Goal: Information Seeking & Learning: Learn about a topic

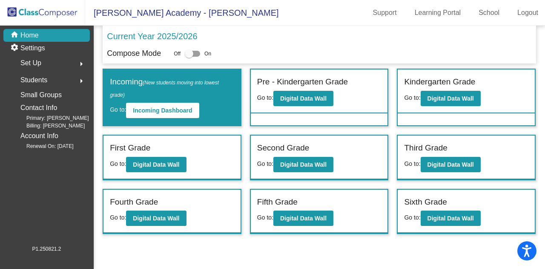
click at [216, 148] on div "First Grade" at bounding box center [172, 149] width 124 height 15
click at [174, 161] on b "Digital Data Wall" at bounding box center [156, 164] width 46 height 7
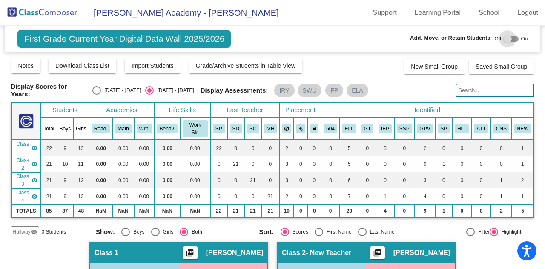
click at [509, 37] on div at bounding box center [511, 39] width 15 height 6
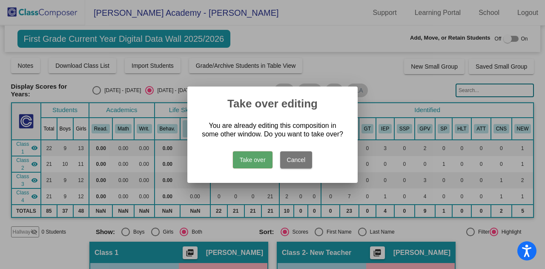
click at [250, 161] on button "Take over" at bounding box center [253, 159] width 40 height 17
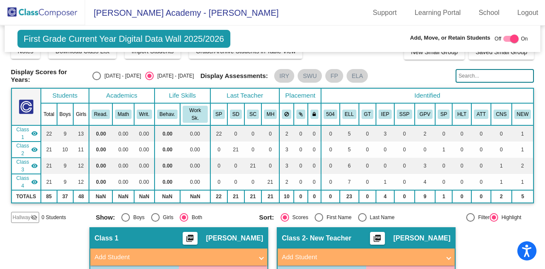
scroll to position [13, 0]
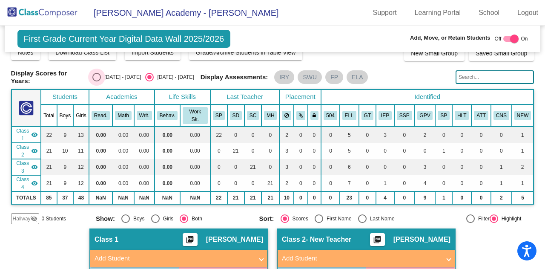
click at [96, 75] on div "Select an option" at bounding box center [96, 77] width 9 height 9
click at [96, 81] on input "[DATE] - [DATE]" at bounding box center [96, 81] width 0 height 0
radio input "true"
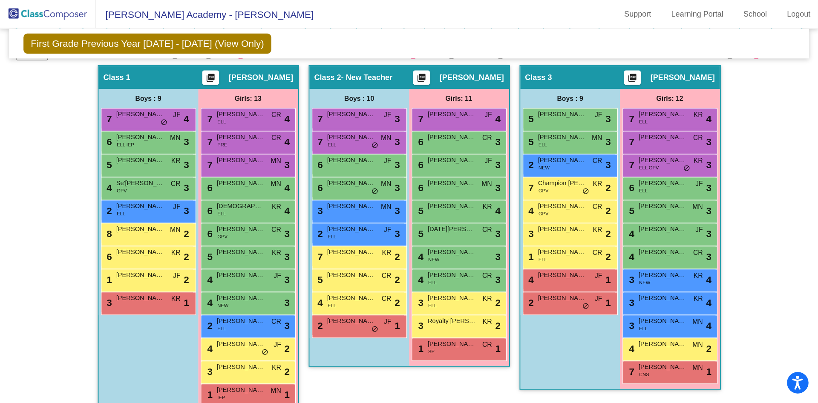
scroll to position [160, 0]
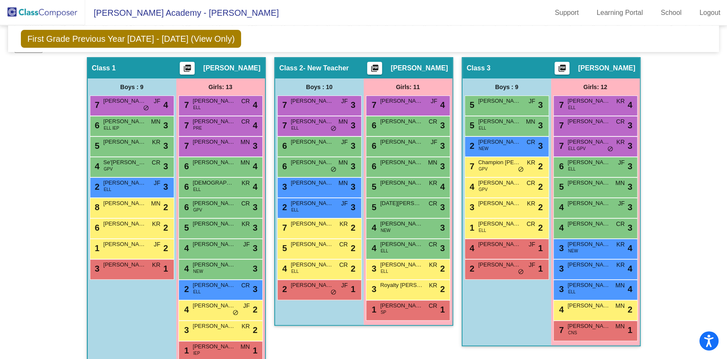
drag, startPoint x: 222, startPoint y: 0, endPoint x: 456, endPoint y: 30, distance: 236.6
click at [456, 30] on div "First Grade Previous Year [DATE] - [DATE] (View Only) Add, Move, or Retain Stud…" at bounding box center [363, 39] width 711 height 26
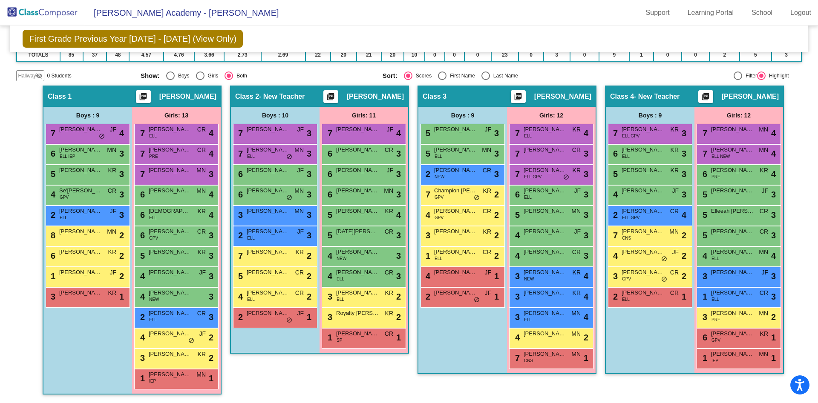
scroll to position [0, 0]
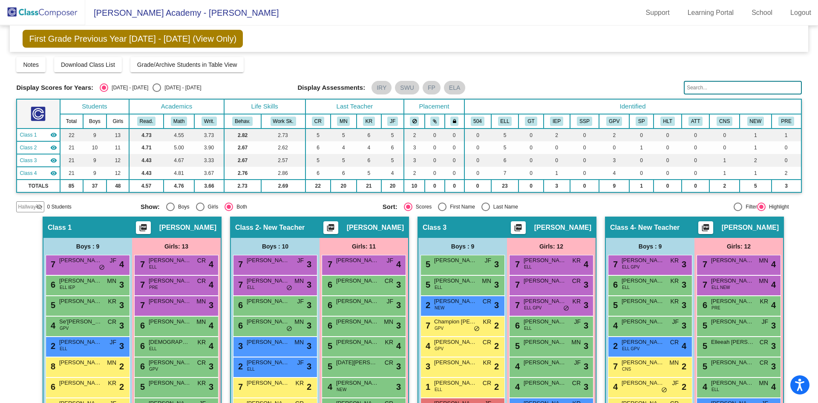
click at [536, 58] on div "Notes Download Class List Import Students Grade/Archive Students in Table View …" at bounding box center [408, 64] width 785 height 15
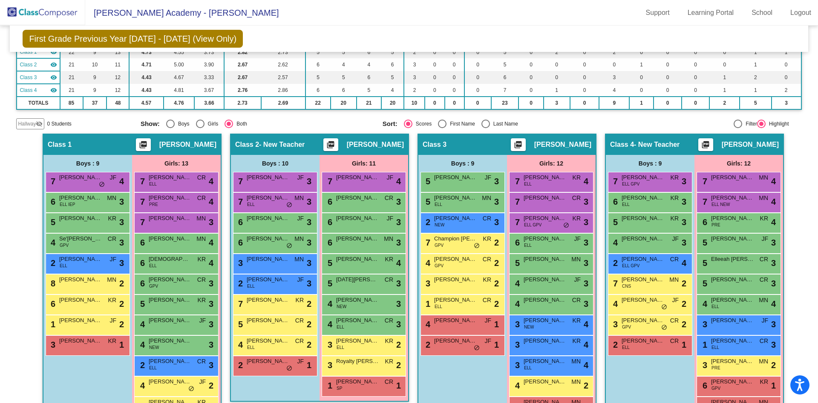
scroll to position [95, 0]
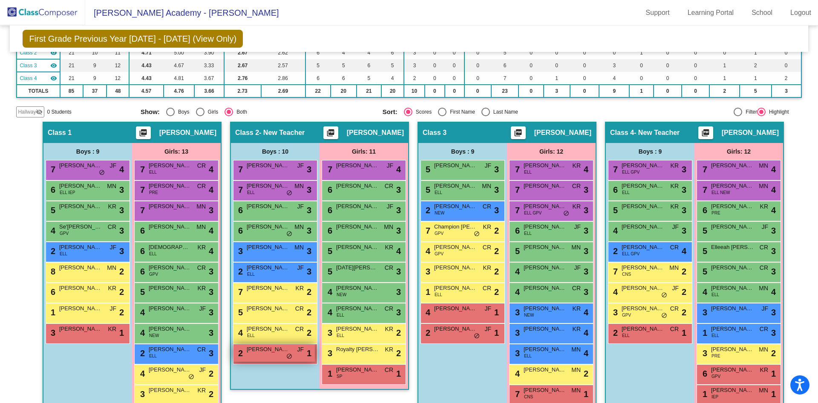
click at [254, 268] on span "[PERSON_NAME]" at bounding box center [268, 350] width 43 height 9
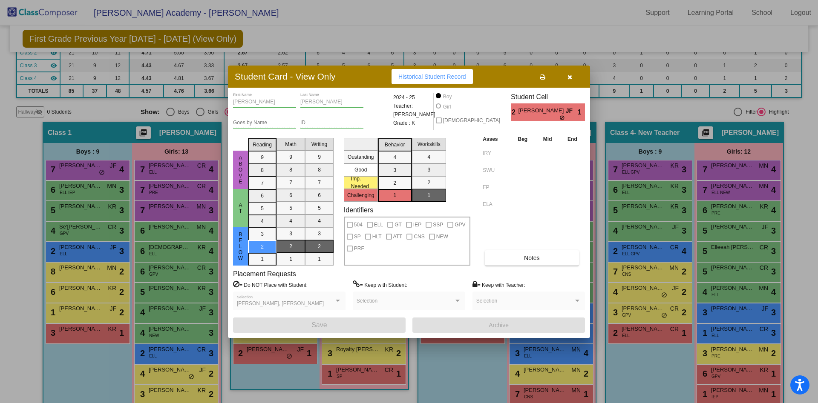
click at [262, 268] on span "[PERSON_NAME], [PERSON_NAME]" at bounding box center [280, 304] width 87 height 6
click at [241, 268] on span "[PERSON_NAME], [PERSON_NAME]" at bounding box center [280, 304] width 87 height 6
click at [545, 77] on icon "button" at bounding box center [570, 77] width 5 height 6
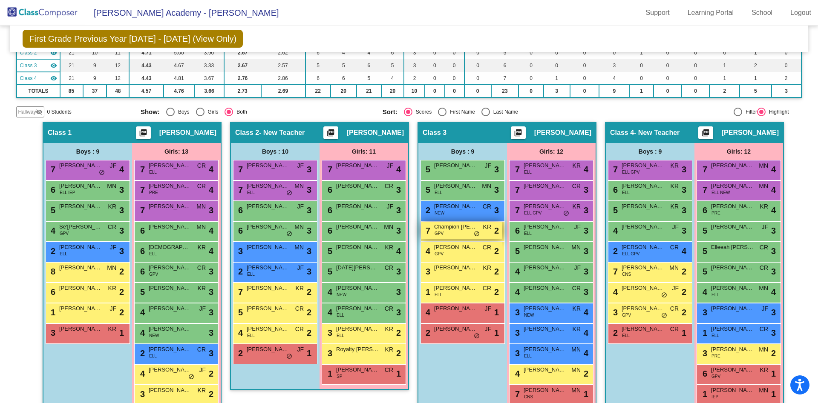
click at [436, 232] on span "GPV" at bounding box center [439, 233] width 9 height 6
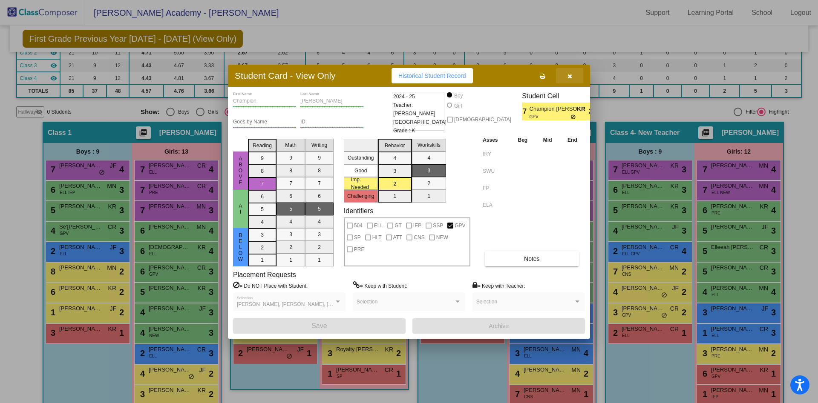
click at [545, 79] on icon "button" at bounding box center [570, 76] width 5 height 6
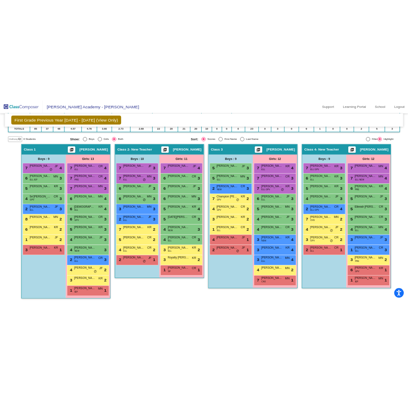
scroll to position [130, 0]
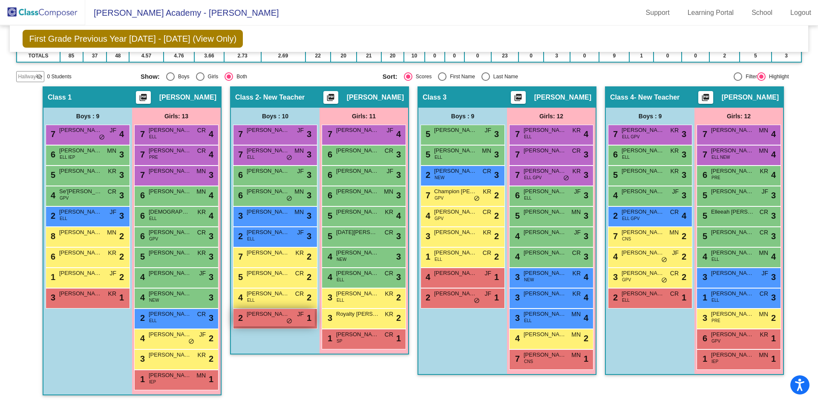
click at [282, 268] on span "[PERSON_NAME]" at bounding box center [268, 314] width 43 height 9
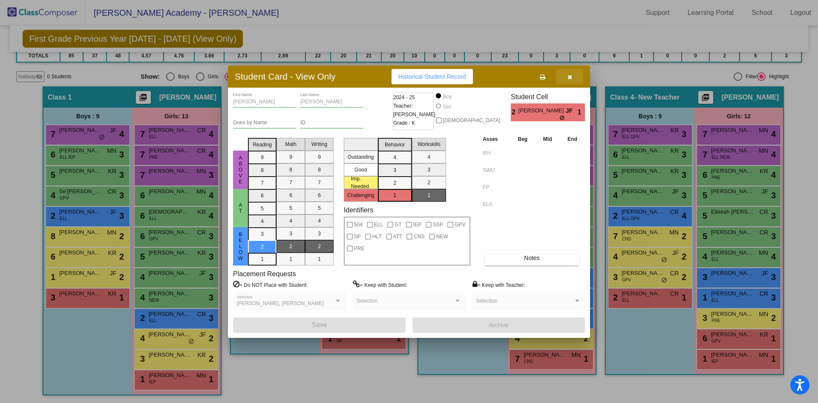
click at [545, 78] on button "button" at bounding box center [569, 76] width 27 height 15
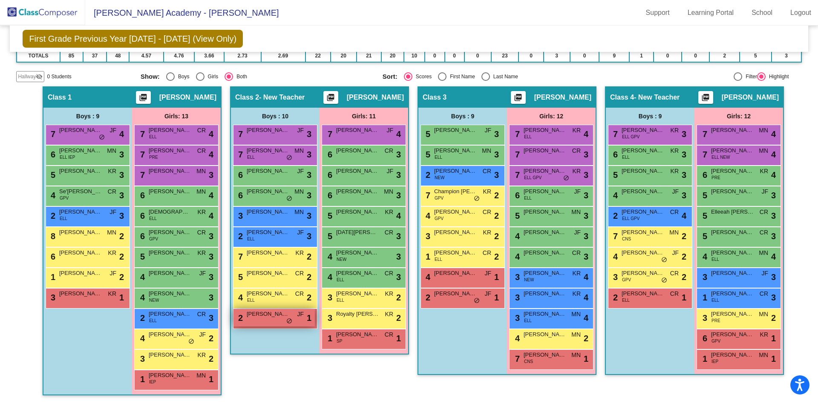
click at [269, 268] on div "2 [PERSON_NAME] lock do_not_disturb_alt 1" at bounding box center [273, 317] width 81 height 17
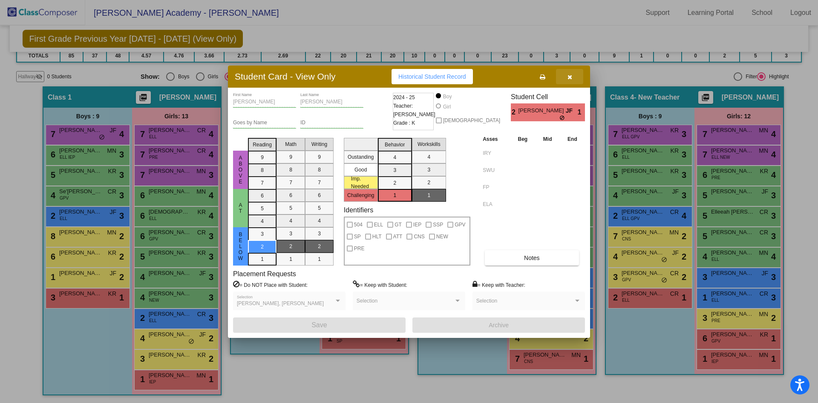
click at [545, 78] on icon "button" at bounding box center [570, 77] width 5 height 6
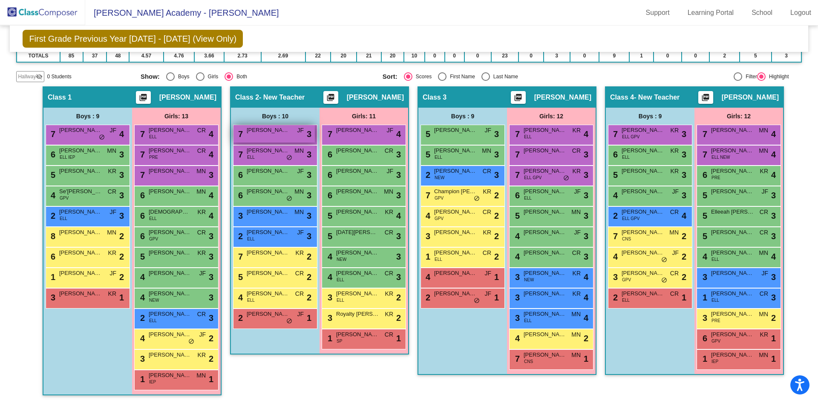
click at [267, 130] on span "[PERSON_NAME]" at bounding box center [268, 130] width 43 height 9
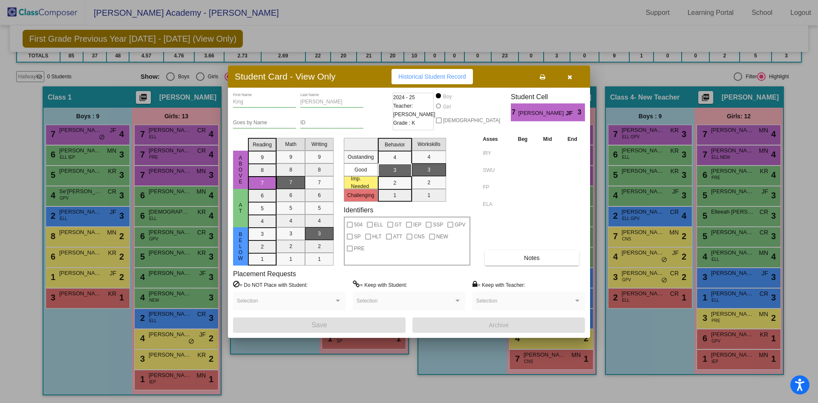
click at [545, 75] on button "button" at bounding box center [569, 76] width 27 height 15
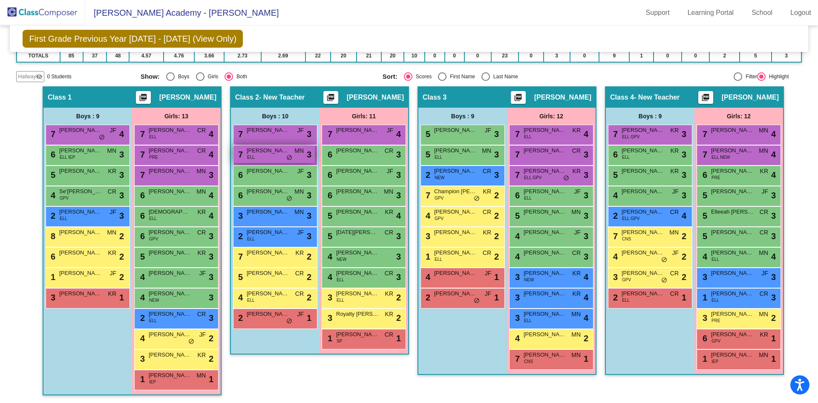
click at [271, 152] on span "[PERSON_NAME]" at bounding box center [268, 151] width 43 height 9
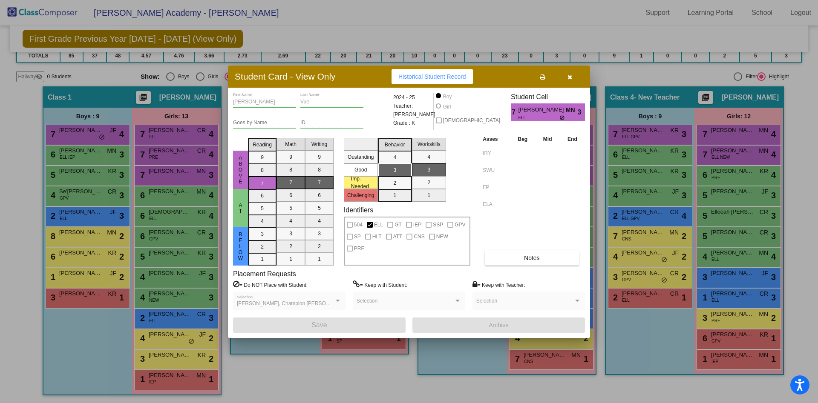
click at [545, 75] on icon "button" at bounding box center [570, 77] width 5 height 6
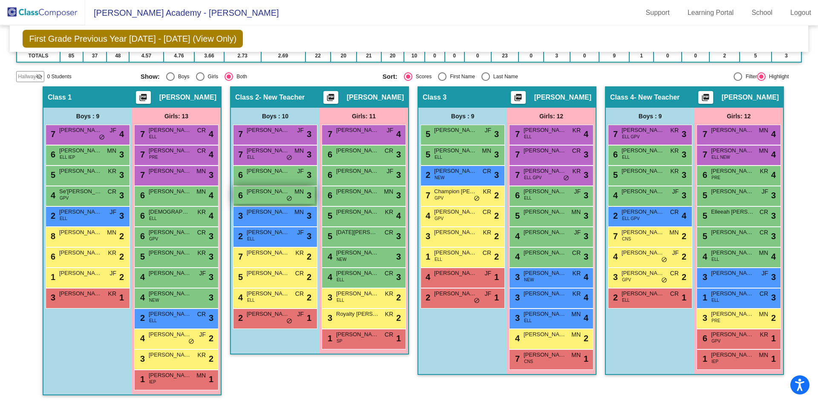
click at [273, 198] on div "6 [PERSON_NAME] MN lock do_not_disturb_alt 3" at bounding box center [273, 195] width 81 height 17
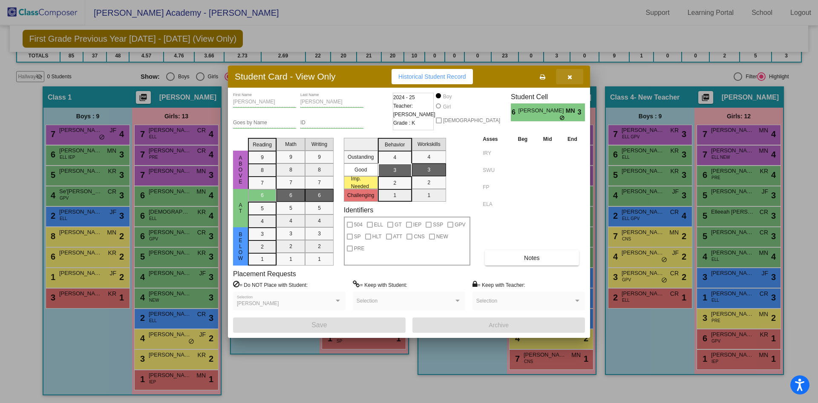
click at [545, 75] on icon "button" at bounding box center [570, 77] width 5 height 6
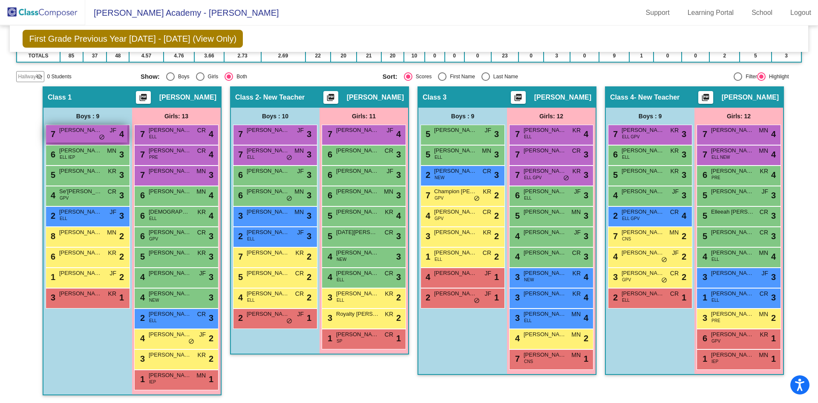
click at [73, 135] on div "7 Kyrus [PERSON_NAME] lock do_not_disturb_alt 4" at bounding box center [86, 133] width 81 height 17
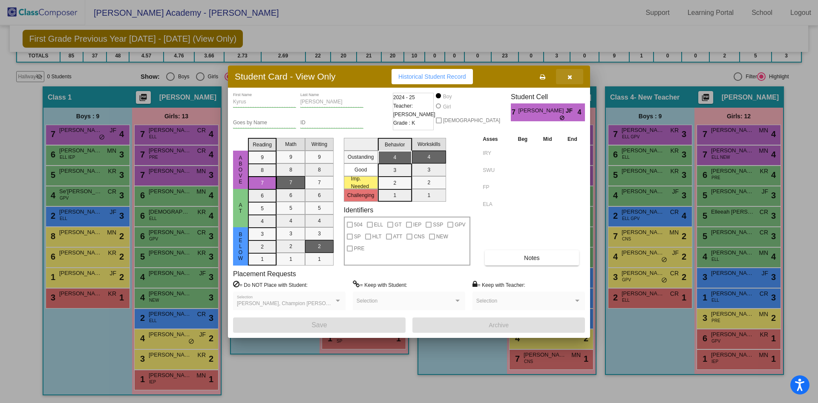
click at [545, 81] on button "button" at bounding box center [569, 76] width 27 height 15
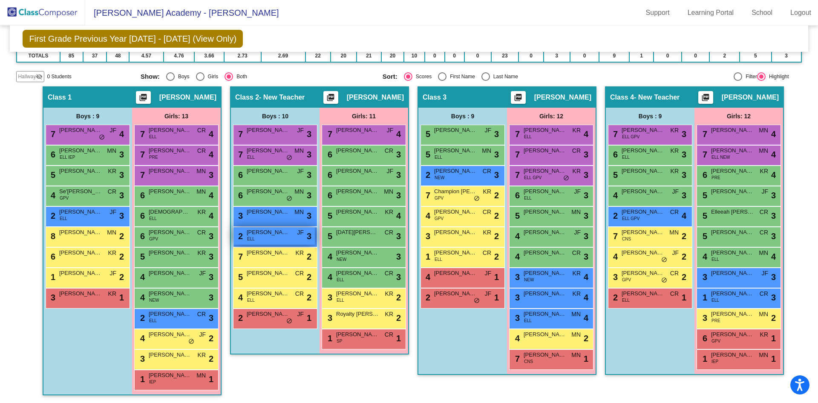
click at [285, 236] on span "[PERSON_NAME]" at bounding box center [268, 232] width 43 height 9
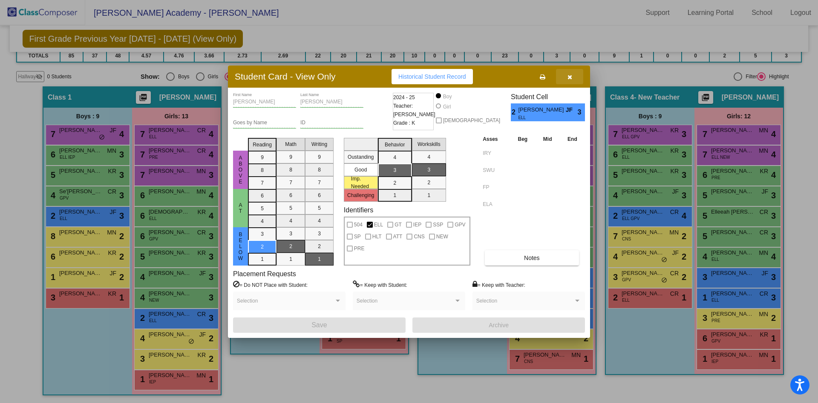
click at [545, 79] on icon "button" at bounding box center [570, 77] width 5 height 6
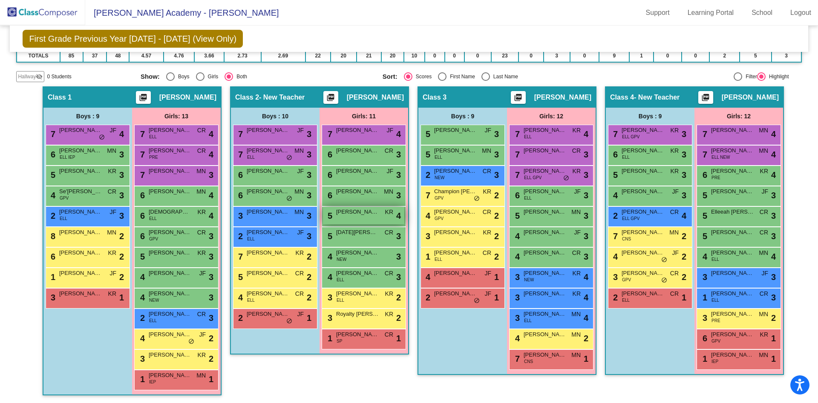
click at [360, 213] on span "[PERSON_NAME]" at bounding box center [357, 212] width 43 height 9
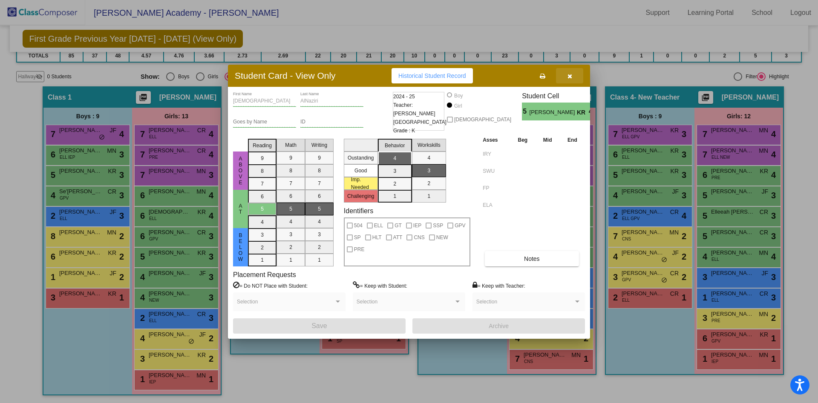
click at [545, 77] on button "button" at bounding box center [569, 75] width 27 height 15
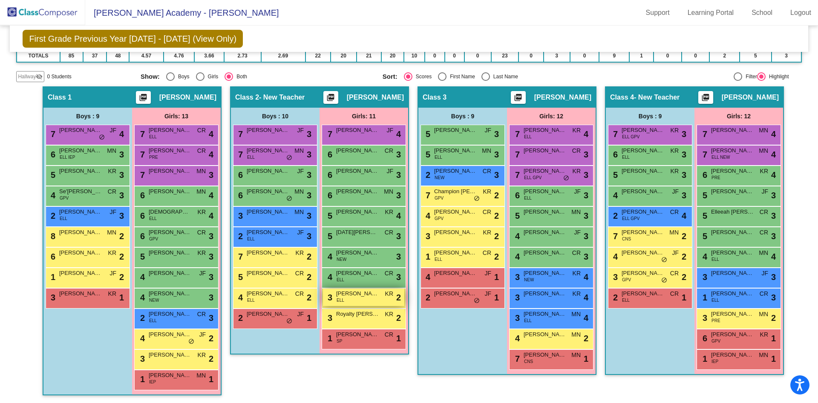
click at [357, 268] on span "[PERSON_NAME] [PERSON_NAME]" at bounding box center [357, 294] width 43 height 9
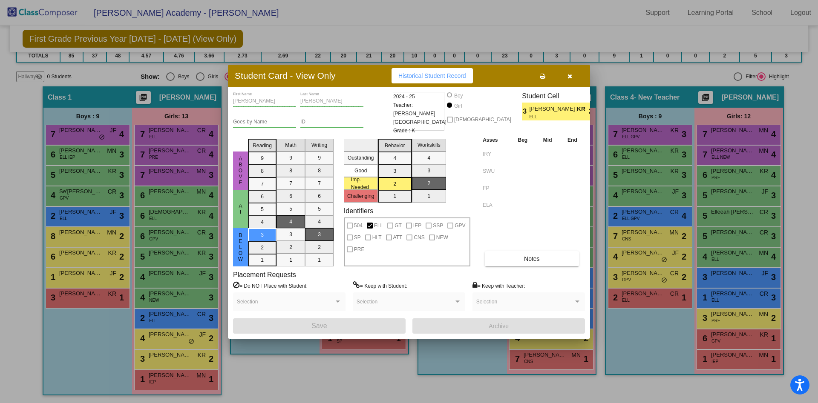
click at [545, 76] on button "button" at bounding box center [569, 75] width 27 height 15
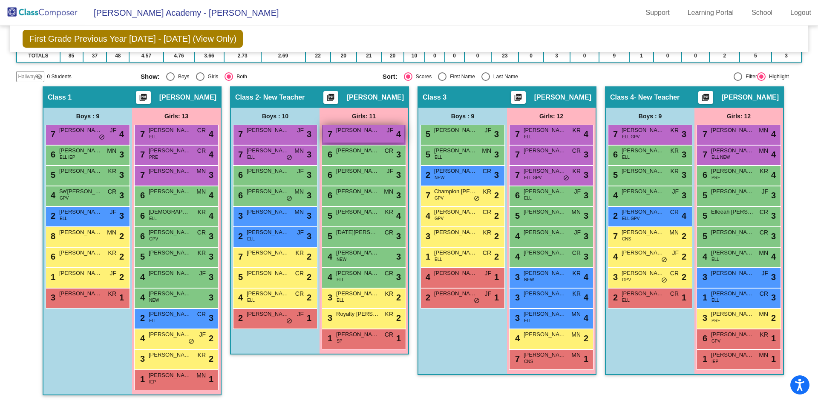
click at [365, 133] on span "[PERSON_NAME]" at bounding box center [357, 130] width 43 height 9
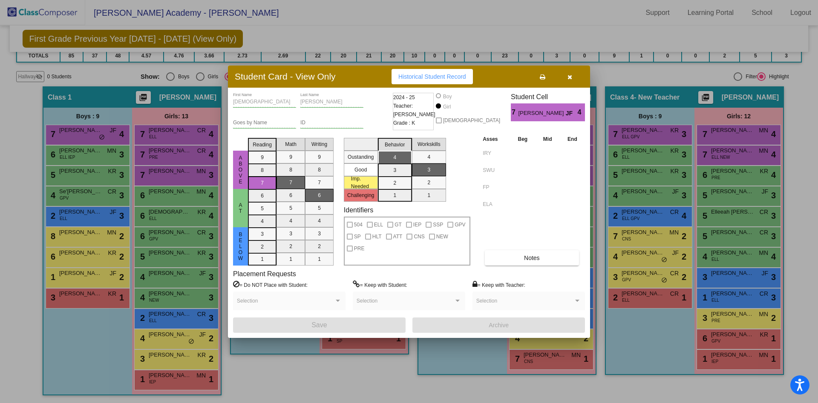
click at [545, 78] on button "button" at bounding box center [569, 76] width 27 height 15
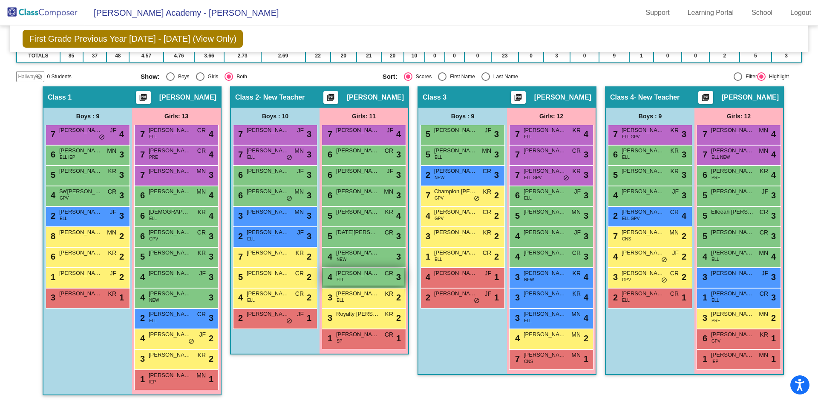
click at [362, 268] on span "[PERSON_NAME]" at bounding box center [357, 273] width 43 height 9
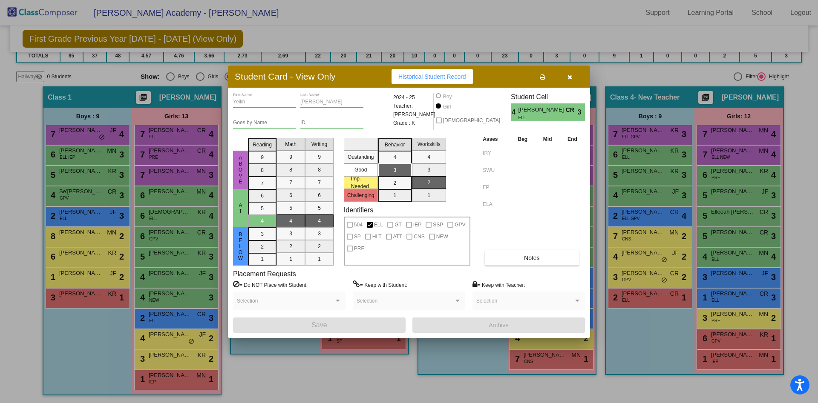
click at [545, 78] on button "button" at bounding box center [569, 76] width 27 height 15
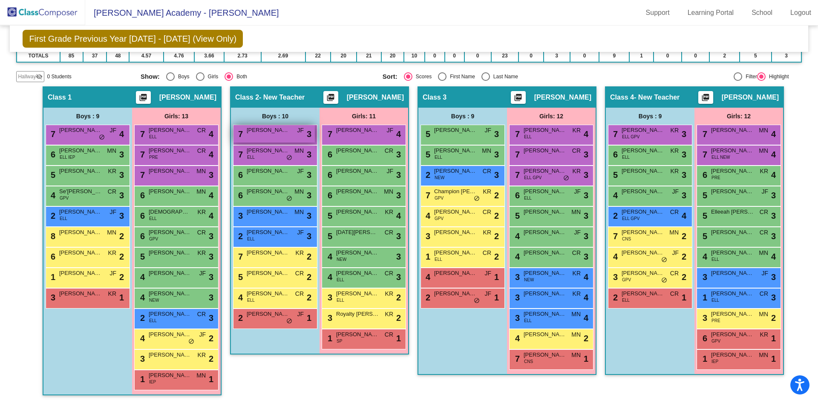
click at [277, 138] on div "7 King [PERSON_NAME] lock do_not_disturb_alt 3" at bounding box center [273, 133] width 81 height 17
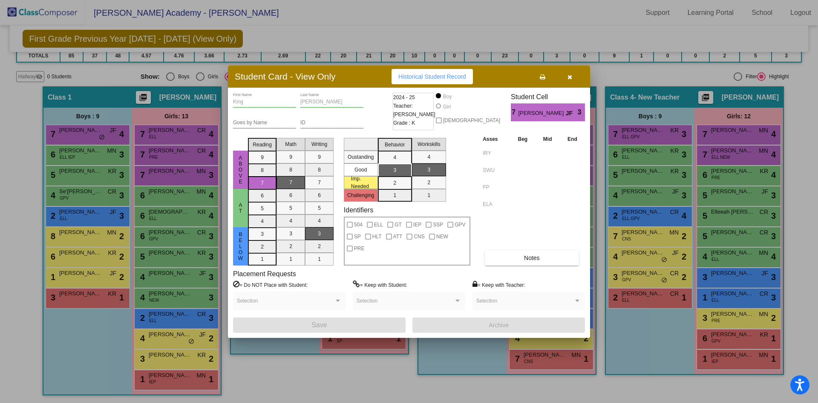
click at [545, 76] on button "button" at bounding box center [569, 76] width 27 height 15
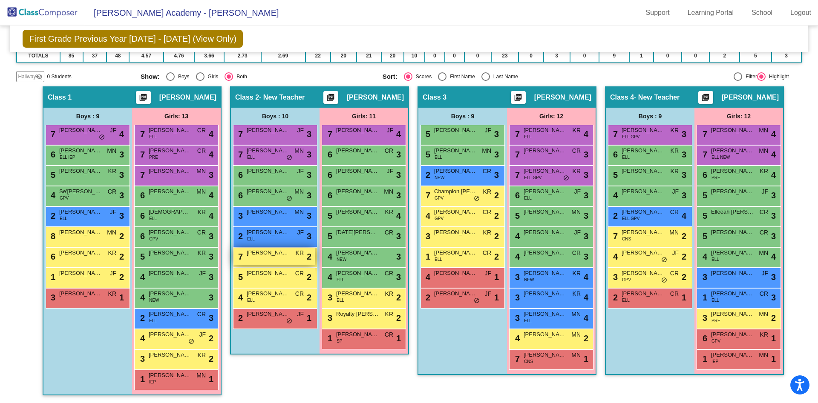
click at [269, 256] on span "[PERSON_NAME]" at bounding box center [268, 253] width 43 height 9
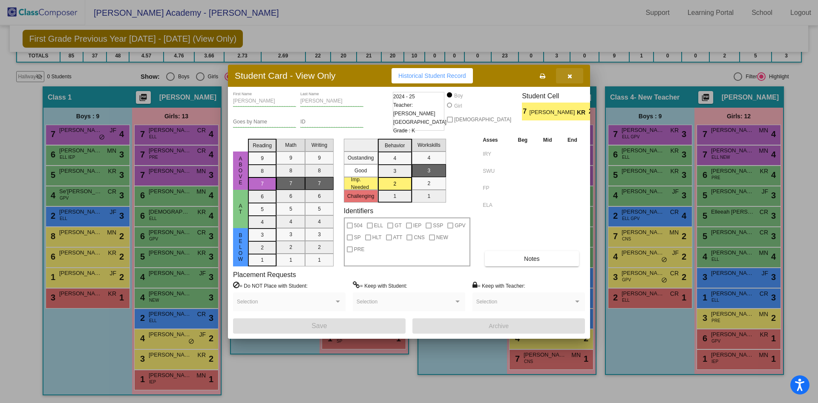
click at [545, 77] on button "button" at bounding box center [569, 75] width 27 height 15
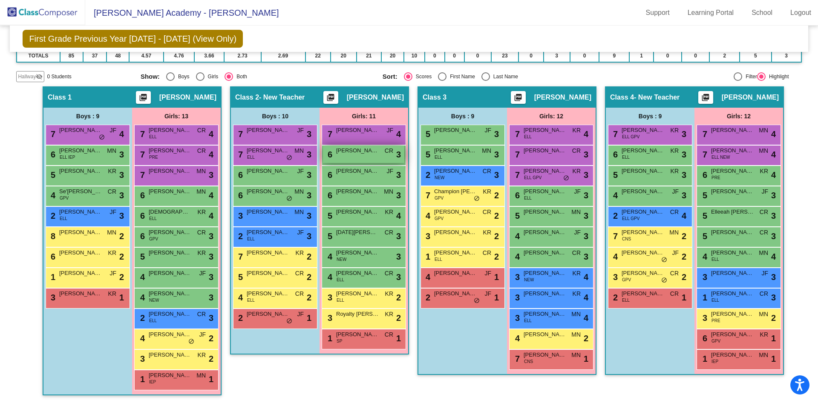
click at [368, 158] on div "6 [PERSON_NAME] CR lock do_not_disturb_alt 3" at bounding box center [363, 154] width 81 height 17
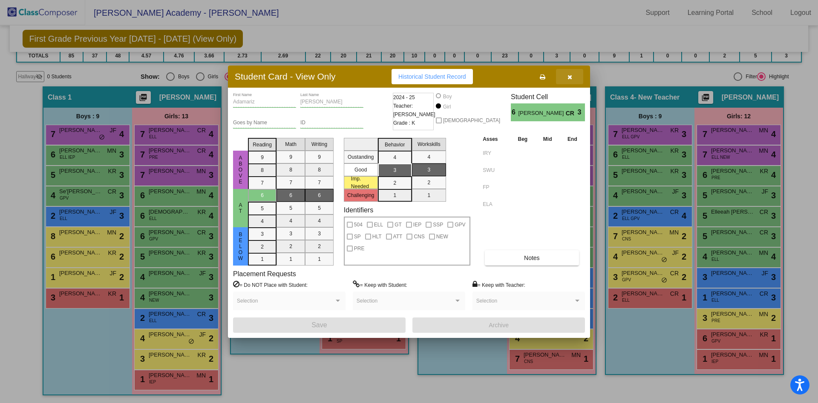
click at [545, 78] on icon "button" at bounding box center [570, 77] width 5 height 6
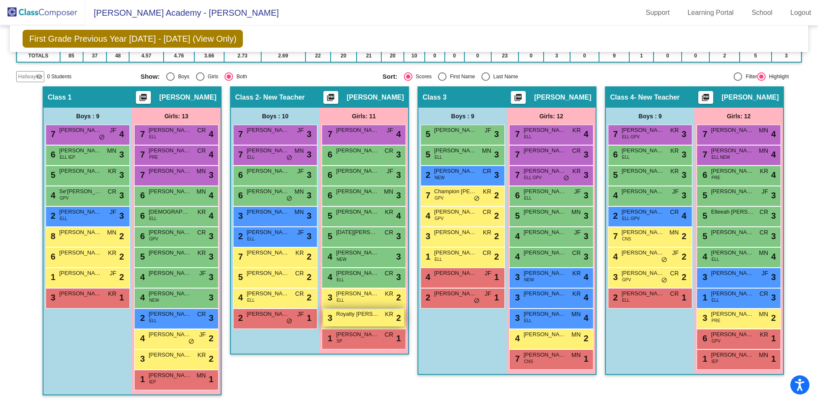
click at [369, 268] on span "Royalty [PERSON_NAME]" at bounding box center [357, 314] width 43 height 9
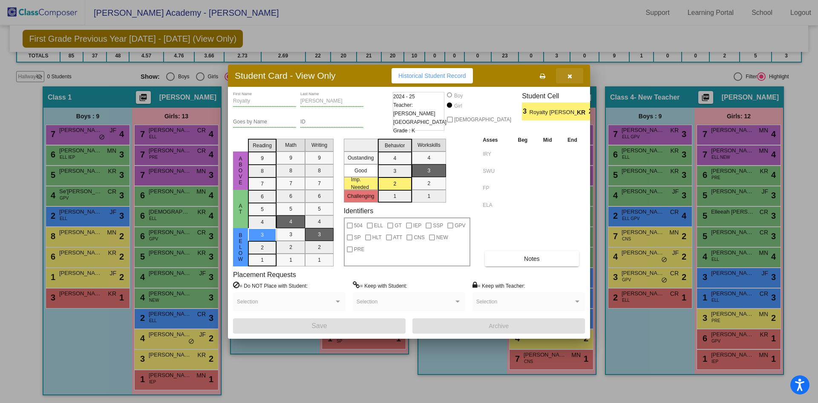
click at [545, 77] on icon "button" at bounding box center [570, 76] width 5 height 6
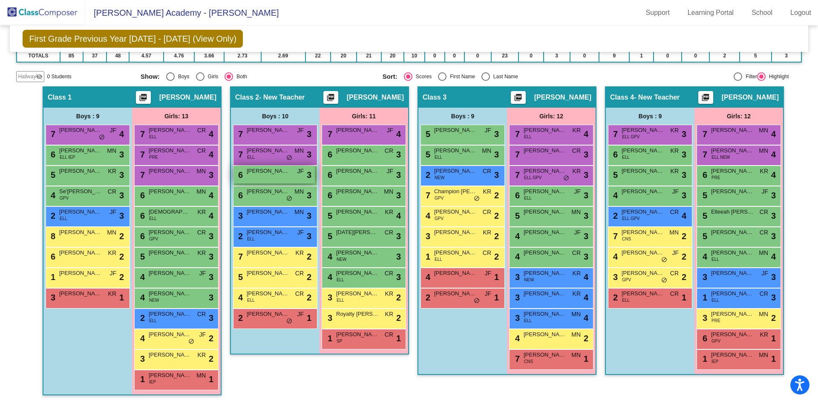
click at [278, 176] on div "6 Arsin [PERSON_NAME] lock do_not_disturb_alt 3" at bounding box center [273, 174] width 81 height 17
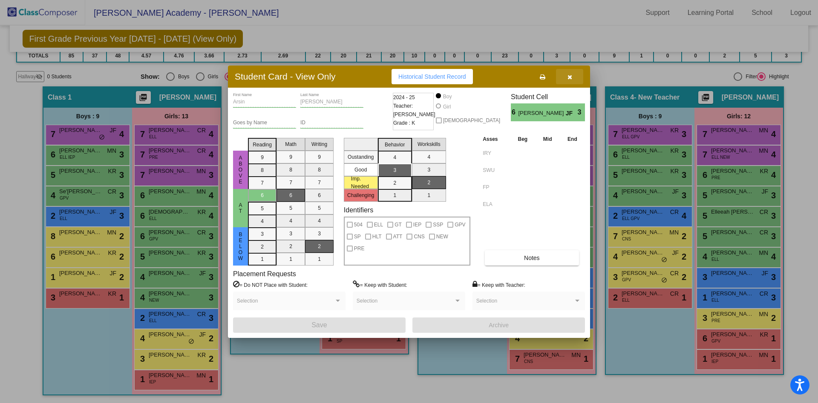
click at [545, 75] on icon "button" at bounding box center [570, 77] width 5 height 6
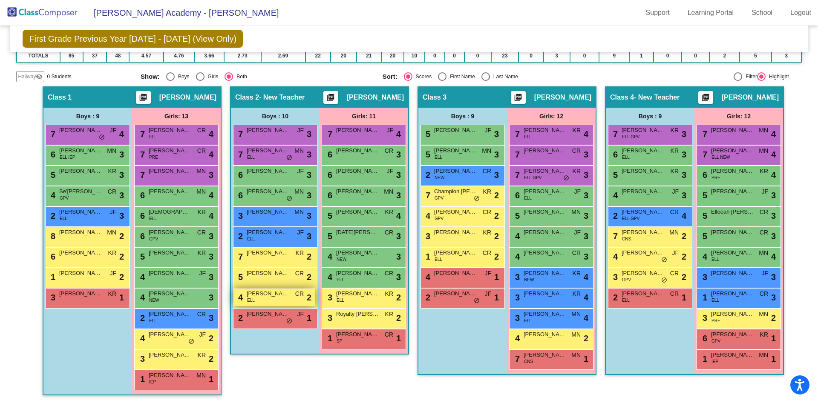
click at [274, 268] on span "[PERSON_NAME]" at bounding box center [268, 294] width 43 height 9
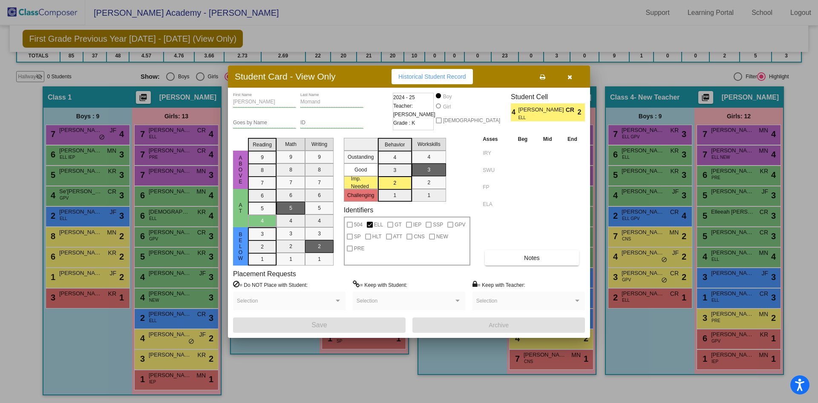
click at [545, 78] on icon "button" at bounding box center [570, 77] width 5 height 6
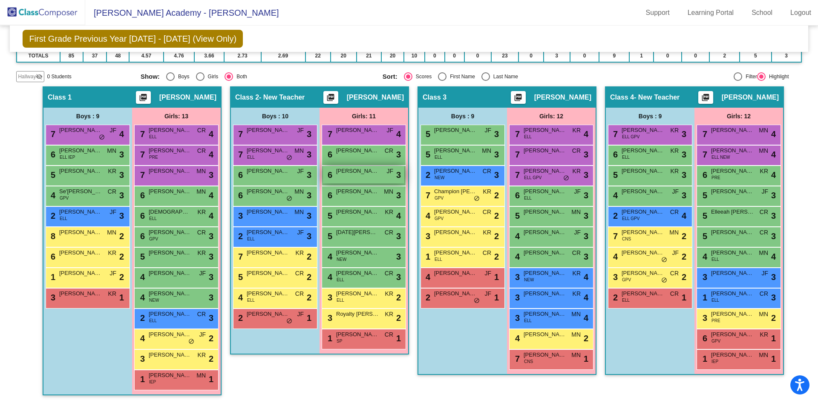
click at [353, 172] on span "[PERSON_NAME]" at bounding box center [357, 171] width 43 height 9
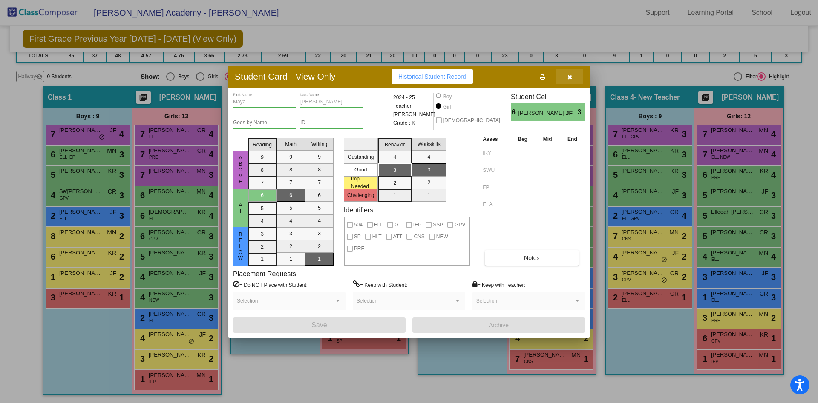
click at [545, 79] on button "button" at bounding box center [569, 76] width 27 height 15
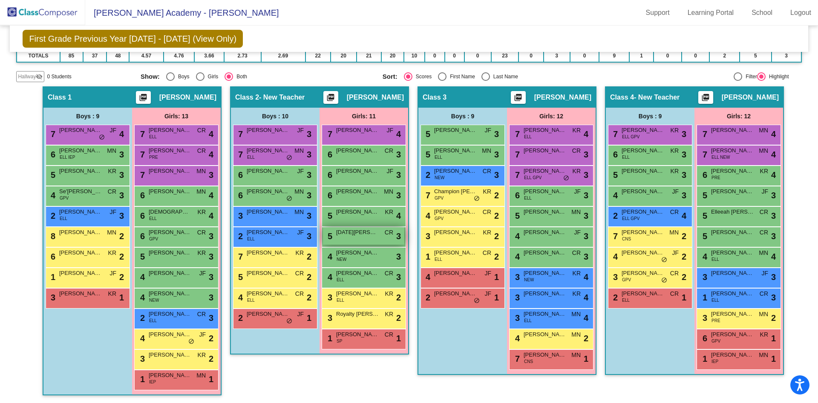
click at [355, 232] on span "[DATE][PERSON_NAME]" at bounding box center [357, 232] width 43 height 9
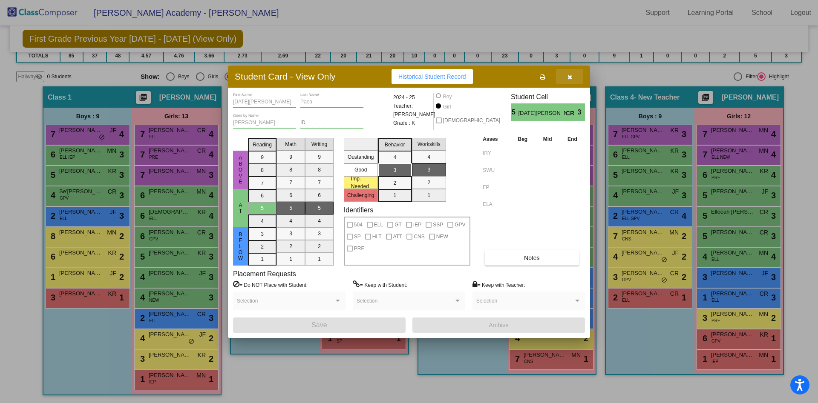
click at [545, 80] on icon "button" at bounding box center [570, 77] width 5 height 6
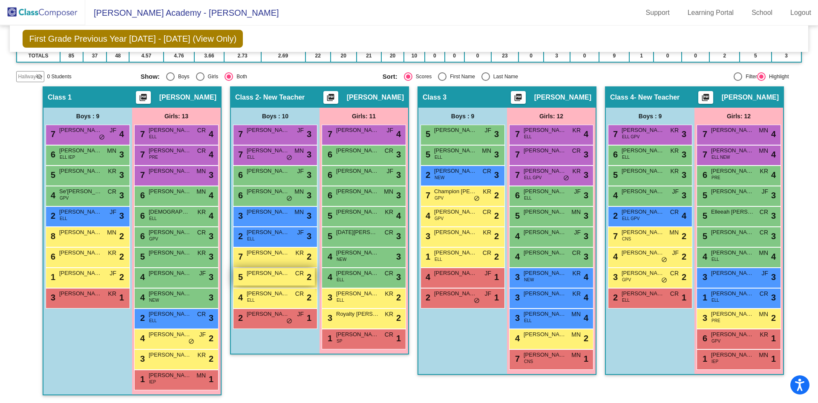
click at [275, 268] on div "5 [PERSON_NAME] CR lock do_not_disturb_alt 2" at bounding box center [273, 276] width 81 height 17
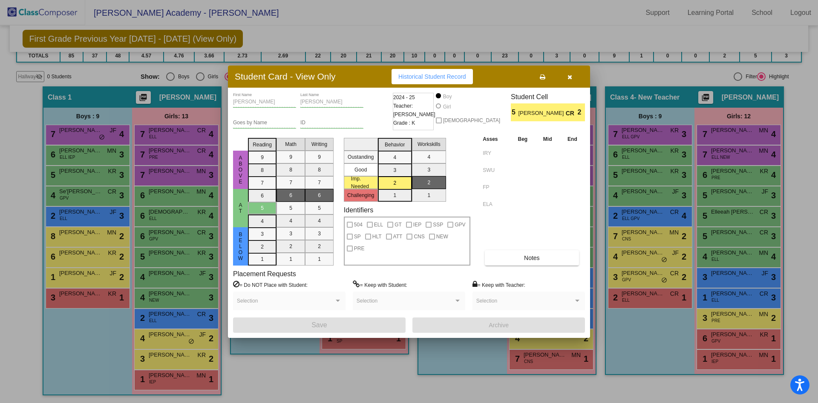
click at [545, 81] on button "button" at bounding box center [569, 76] width 27 height 15
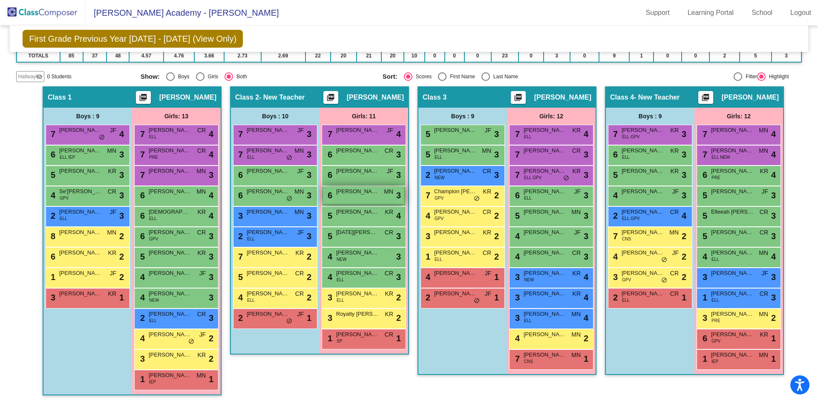
click at [356, 196] on div "6 [PERSON_NAME] MN lock do_not_disturb_alt 3" at bounding box center [363, 195] width 81 height 17
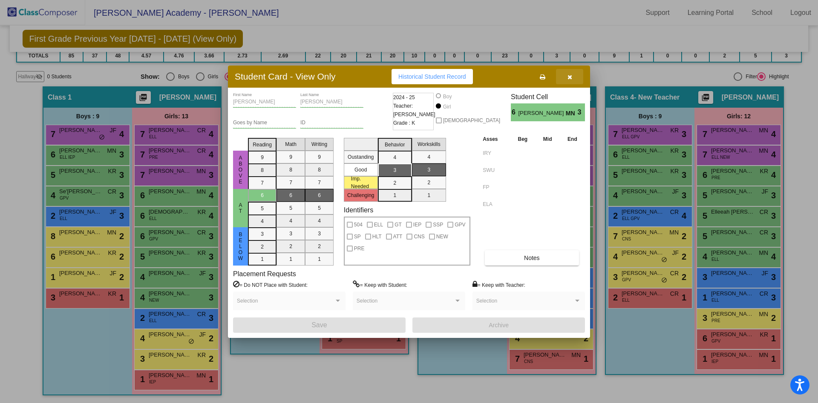
click at [545, 79] on icon "button" at bounding box center [570, 77] width 5 height 6
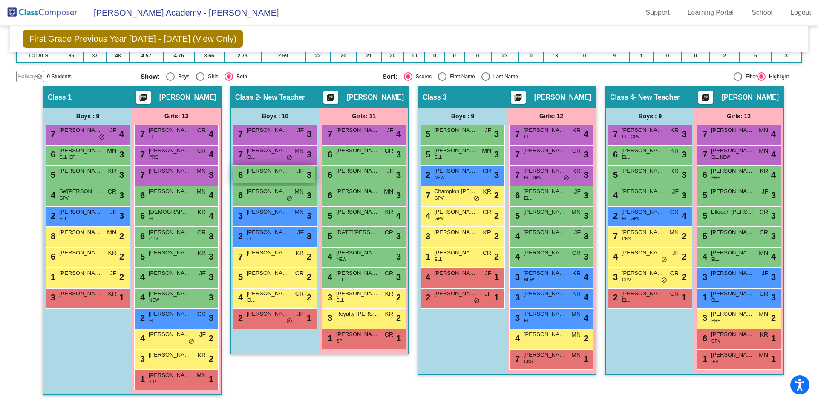
click at [277, 172] on span "[PERSON_NAME]" at bounding box center [268, 171] width 43 height 9
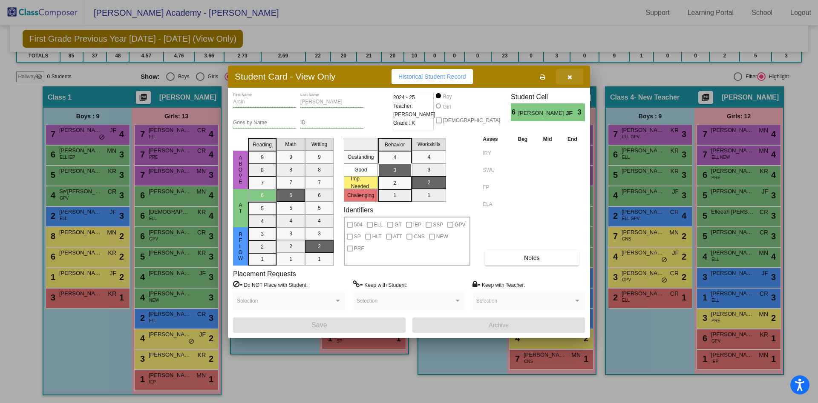
click at [545, 80] on button "button" at bounding box center [569, 76] width 27 height 15
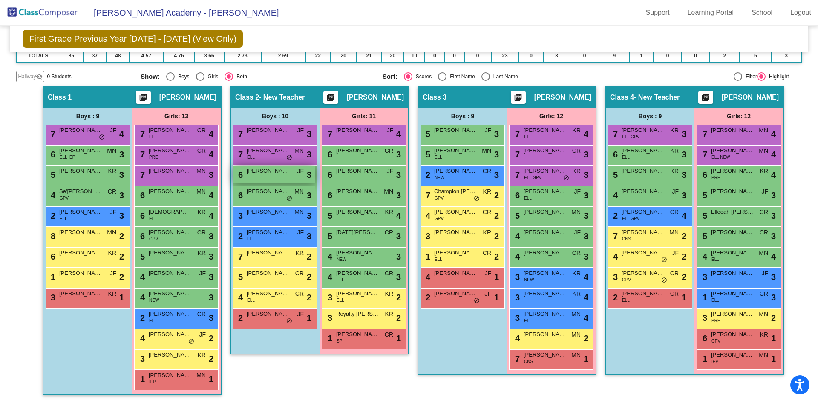
click at [263, 176] on div "6 Arsin [PERSON_NAME] lock do_not_disturb_alt 3" at bounding box center [273, 174] width 81 height 17
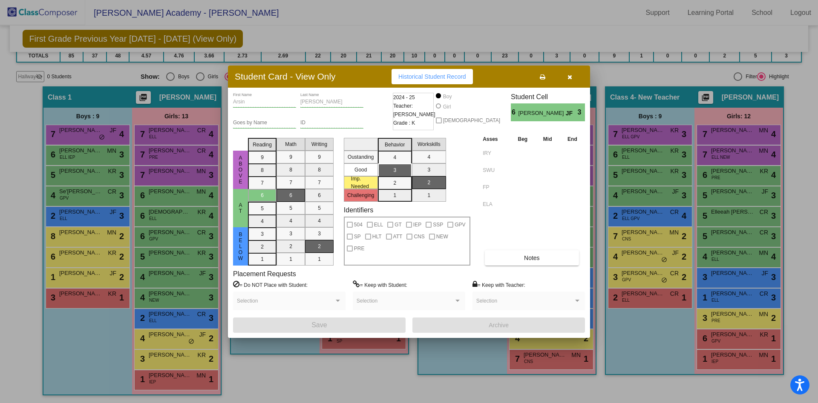
click at [545, 75] on icon "button" at bounding box center [570, 77] width 5 height 6
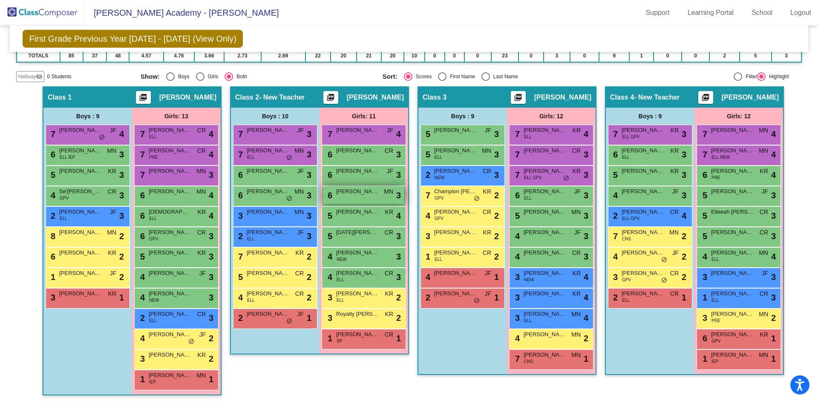
click at [354, 190] on span "[PERSON_NAME]" at bounding box center [357, 191] width 43 height 9
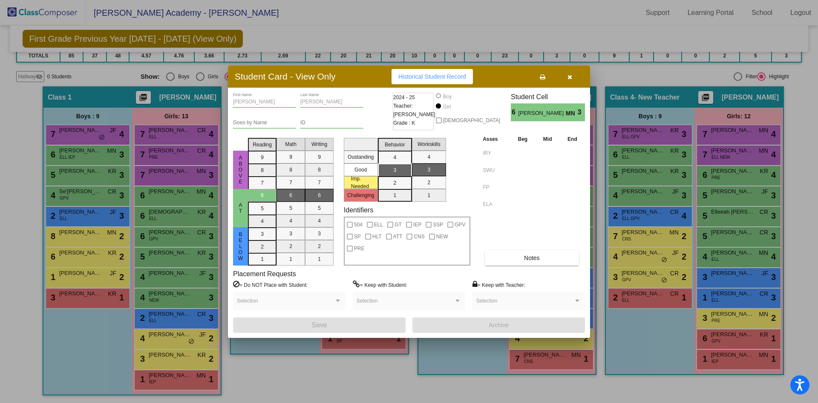
click at [545, 77] on button "button" at bounding box center [569, 76] width 27 height 15
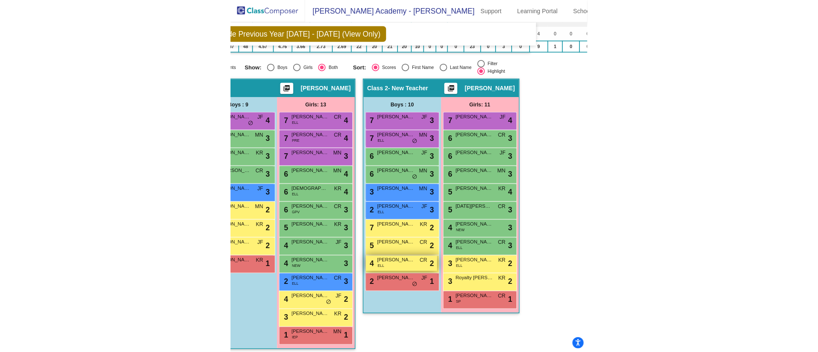
scroll to position [173, 57]
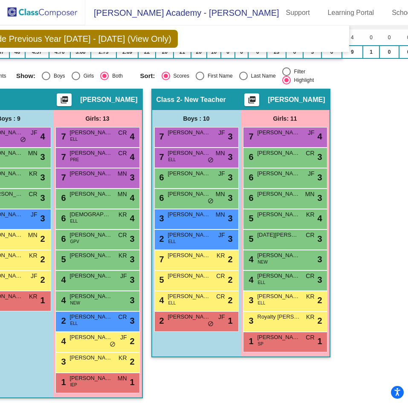
click at [359, 183] on mat-sidenav-content "First Grade Previous Year [DATE] - [DATE] (View Only) Add, Move, or Retain Stud…" at bounding box center [204, 214] width 408 height 377
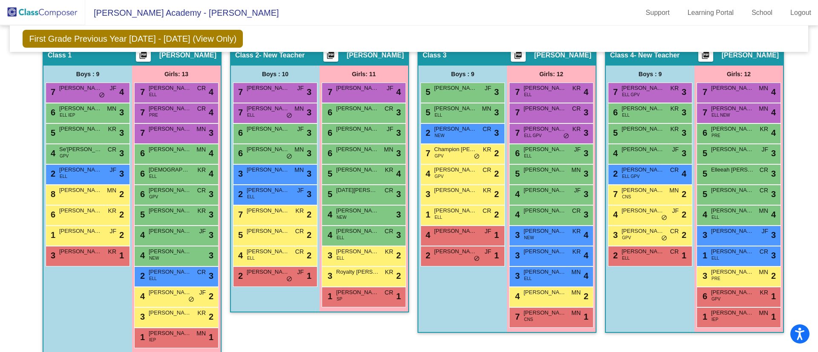
scroll to position [131, 0]
